Goal: Check status: Check status

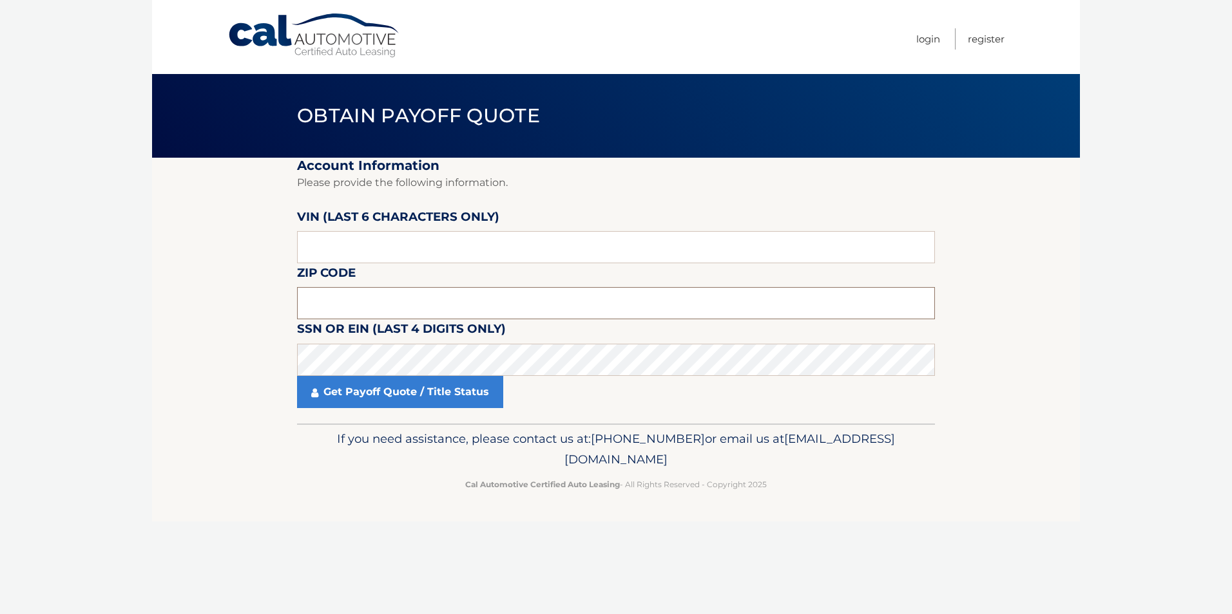
click at [350, 309] on input "text" at bounding box center [616, 303] width 638 height 32
type input "07724"
click at [365, 256] on input "text" at bounding box center [616, 247] width 638 height 32
type input "534318"
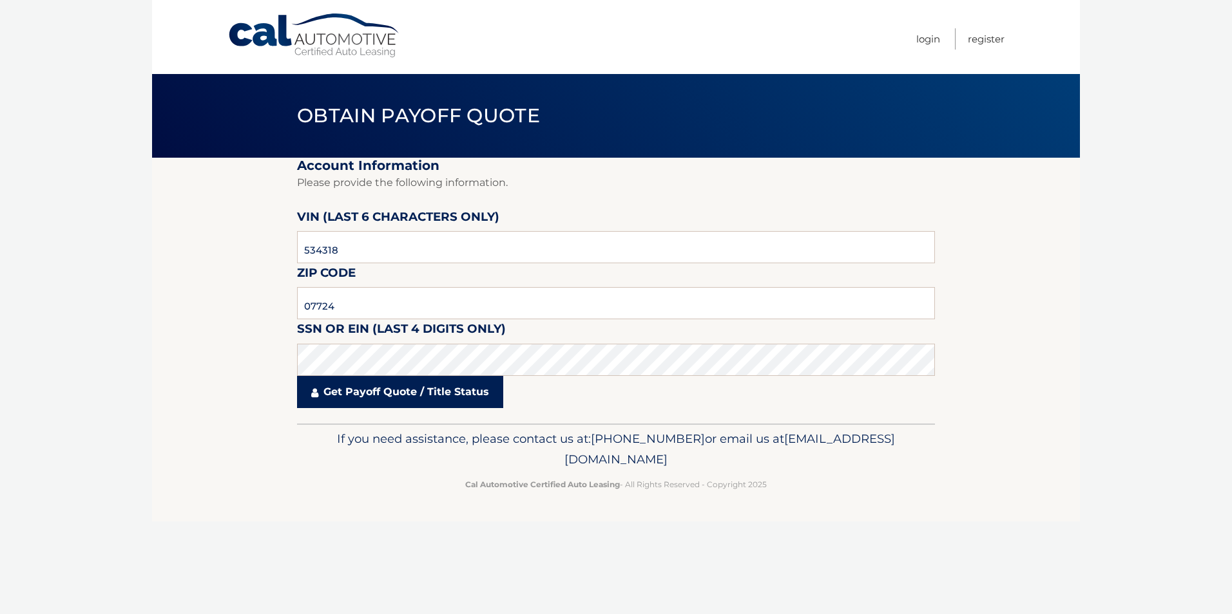
click at [433, 381] on link "Get Payoff Quote / Title Status" at bounding box center [400, 392] width 206 height 32
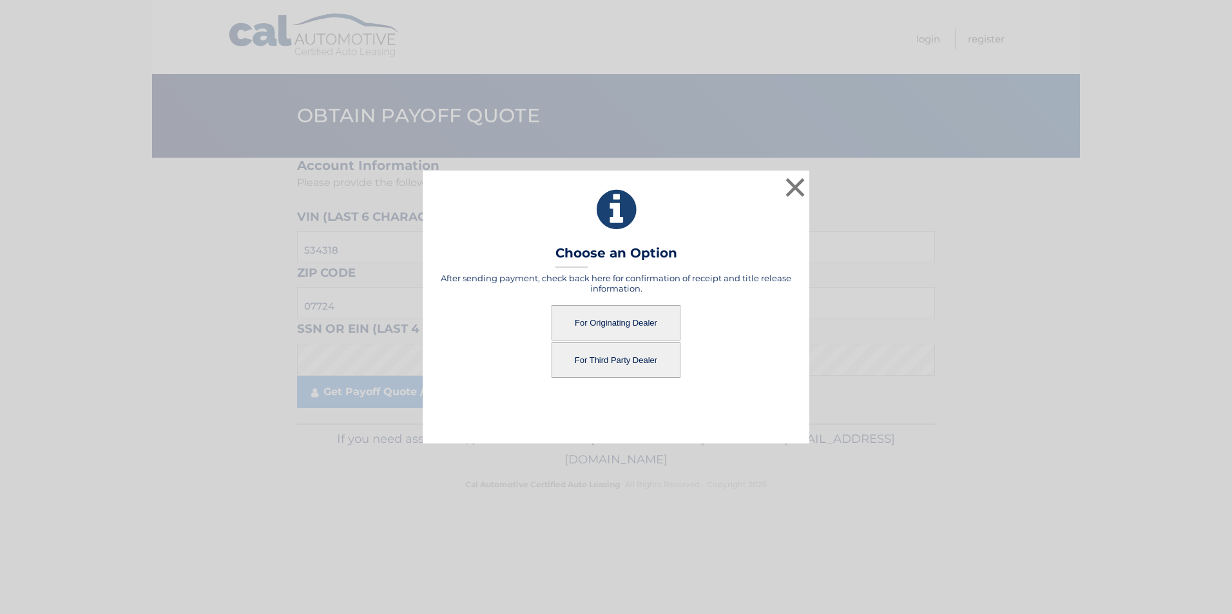
click at [588, 330] on button "For Originating Dealer" at bounding box center [615, 322] width 129 height 35
click at [611, 314] on button "For Originating Dealer" at bounding box center [615, 322] width 129 height 35
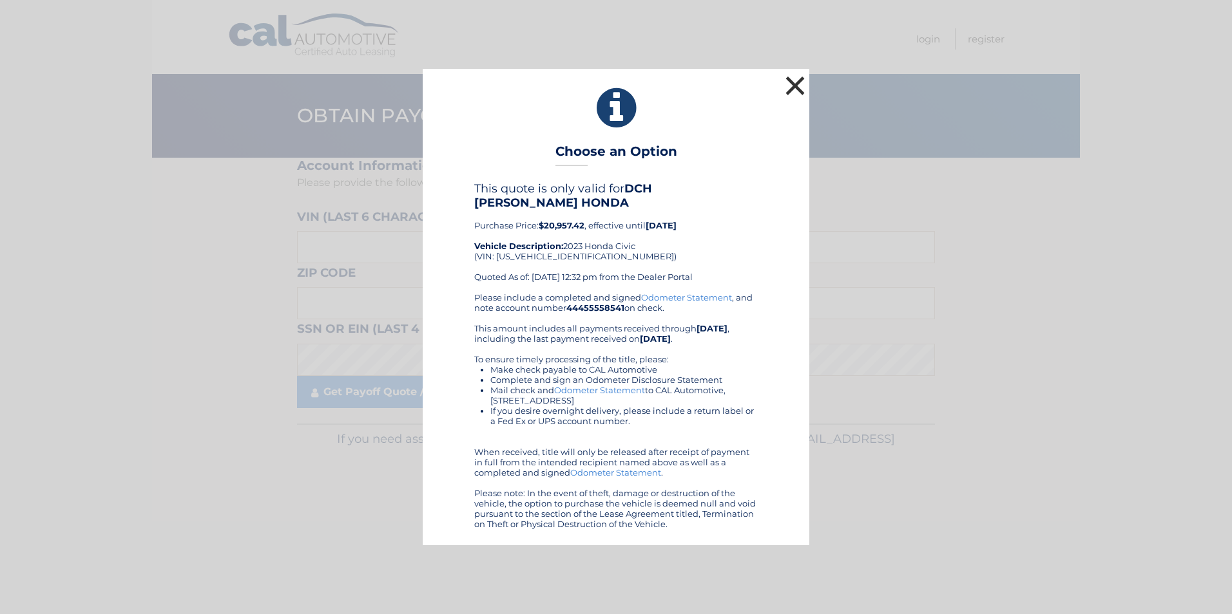
click at [799, 93] on button "×" at bounding box center [795, 86] width 26 height 26
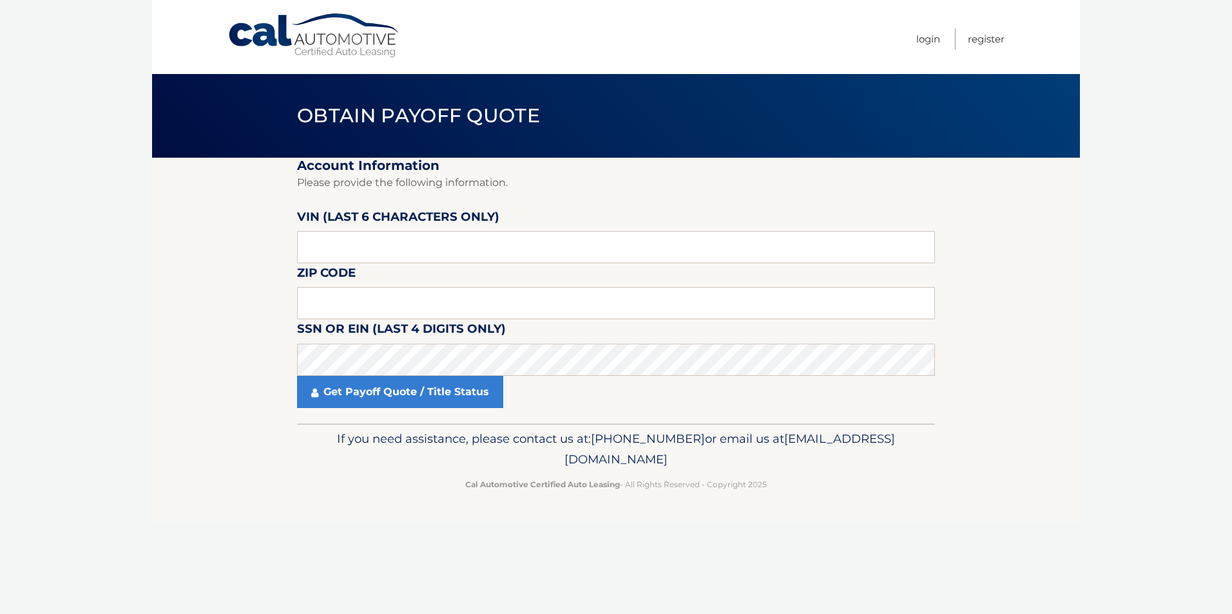
click at [691, 13] on nav "Menu Login Register" at bounding box center [708, 37] width 593 height 74
click at [598, 36] on nav "Menu Login Register" at bounding box center [708, 37] width 593 height 74
